Goal: Find specific page/section: Find specific page/section

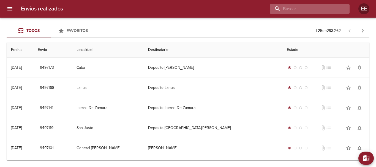
click at [319, 9] on input "buscar" at bounding box center [305, 9] width 70 height 10
paste input "Z32631"
type input "Z32631"
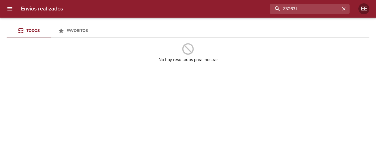
drag, startPoint x: 306, startPoint y: 10, endPoint x: 263, endPoint y: 9, distance: 42.9
click at [263, 9] on div "Z32631" at bounding box center [208, 9] width 282 height 10
type input "[PERSON_NAME]"
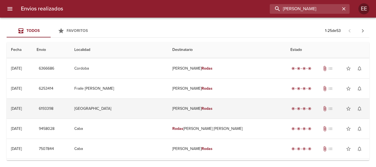
scroll to position [248, 0]
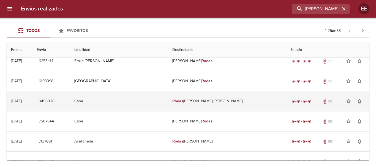
click at [230, 99] on td "[PERSON_NAME] [PERSON_NAME]" at bounding box center [227, 101] width 118 height 20
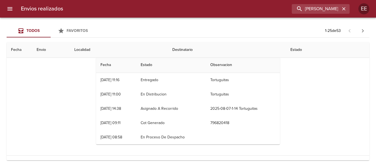
scroll to position [303, 0]
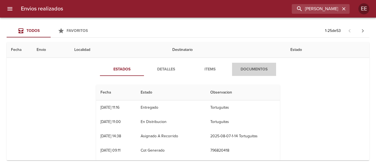
click at [255, 72] on span "Documentos" at bounding box center [253, 69] width 37 height 7
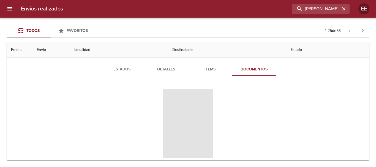
click at [193, 118] on span "Tabla de envíos del cliente" at bounding box center [188, 123] width 50 height 69
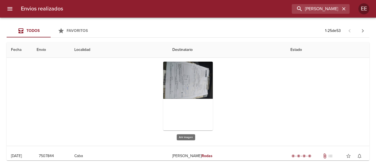
click at [185, 94] on div "Tabla de envíos del cliente" at bounding box center [188, 96] width 50 height 69
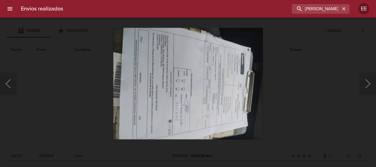
click at [187, 138] on img "Lightbox" at bounding box center [188, 84] width 150 height 112
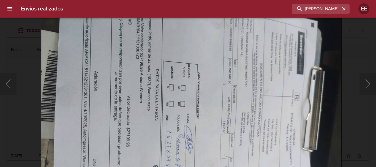
click at [183, 117] on img "Lightbox" at bounding box center [191, 92] width 301 height 225
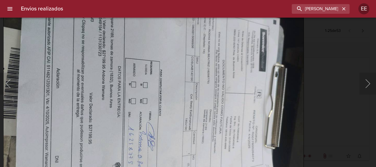
click at [203, 60] on img "Lightbox" at bounding box center [153, 89] width 301 height 225
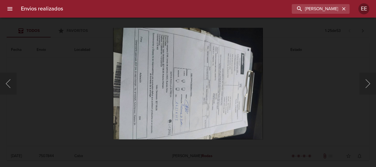
click at [17, 31] on div "Lightbox" at bounding box center [188, 83] width 376 height 167
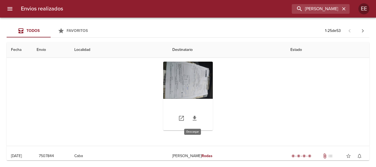
click at [193, 118] on icon "Tabla de envíos del cliente" at bounding box center [195, 118] width 4 height 5
click at [185, 78] on div "Tabla de envíos del cliente" at bounding box center [188, 96] width 50 height 69
